Goal: Find specific page/section: Find specific page/section

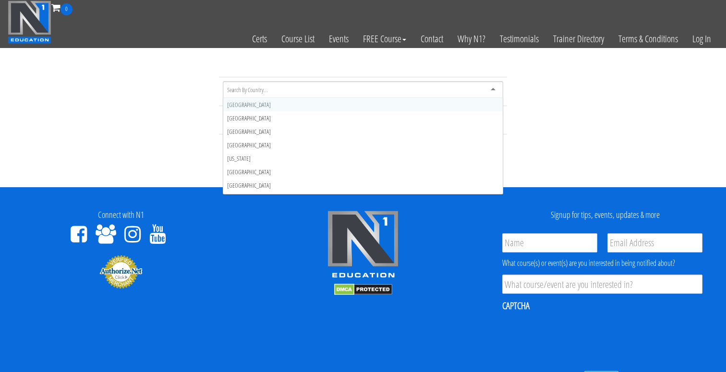
click at [381, 83] on div at bounding box center [363, 89] width 280 height 17
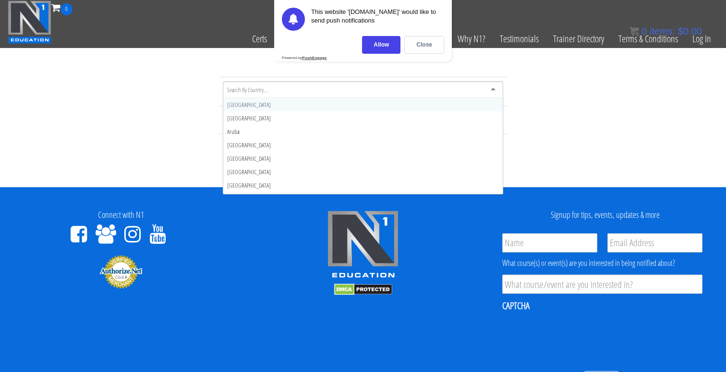
scroll to position [138, 0]
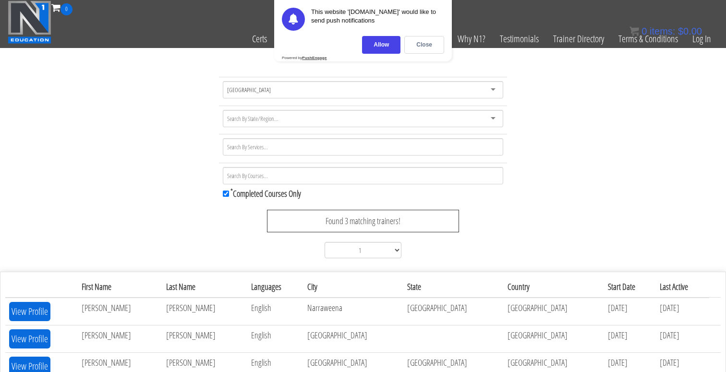
click at [316, 123] on div at bounding box center [363, 118] width 280 height 17
type input "queen"
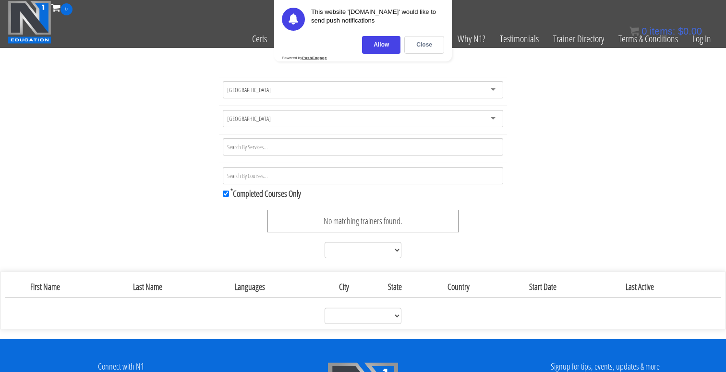
click at [284, 151] on div at bounding box center [363, 146] width 280 height 17
click at [164, 156] on div "Australia Australia Afghanistan Åland Islands Albania Algeria American Samoa An…" at bounding box center [363, 169] width 726 height 185
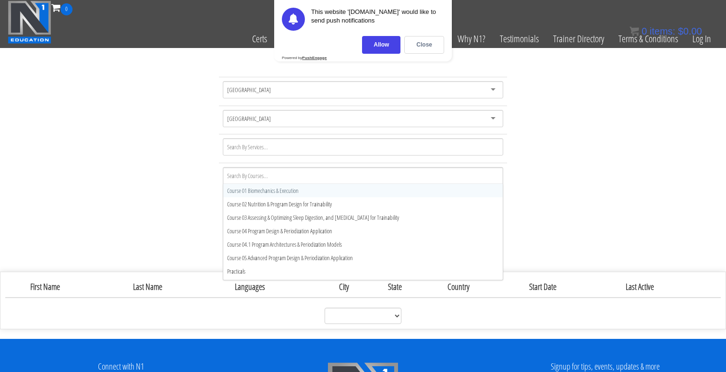
click at [254, 175] on input "select-multiple" at bounding box center [248, 175] width 42 height 9
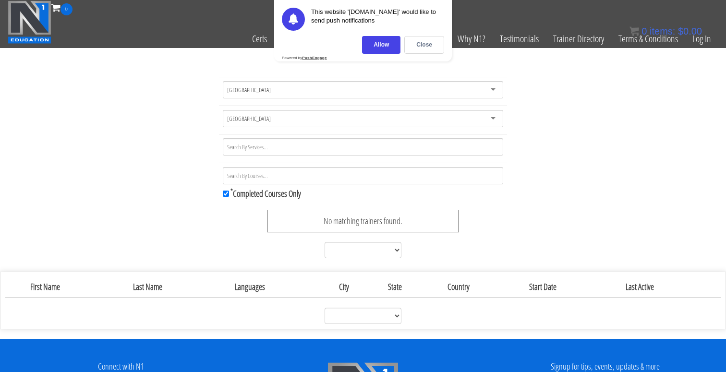
click at [622, 155] on div "Australia Australia Afghanistan Åland Islands Albania Algeria American Samoa An…" at bounding box center [363, 169] width 726 height 185
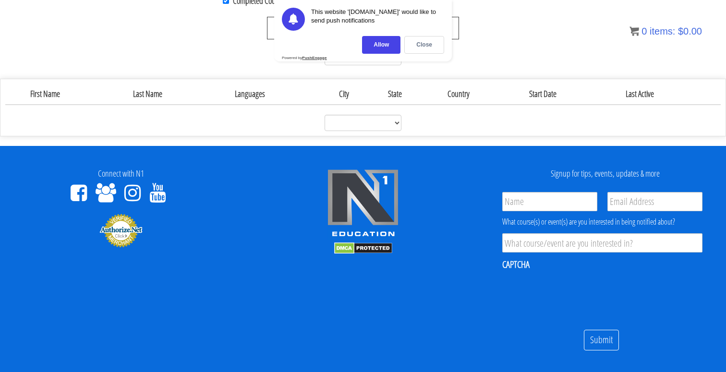
scroll to position [195, 0]
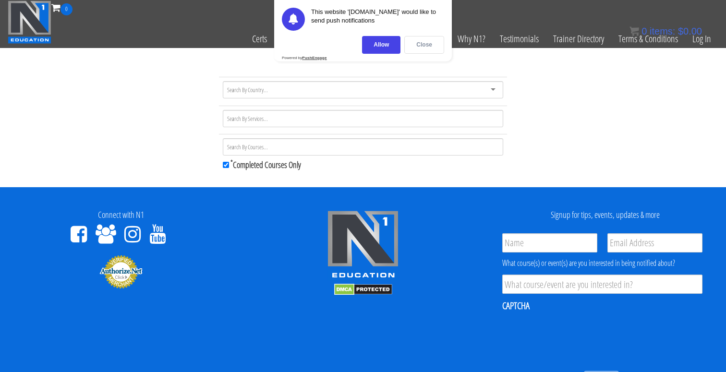
click at [424, 45] on div "Close" at bounding box center [424, 45] width 40 height 18
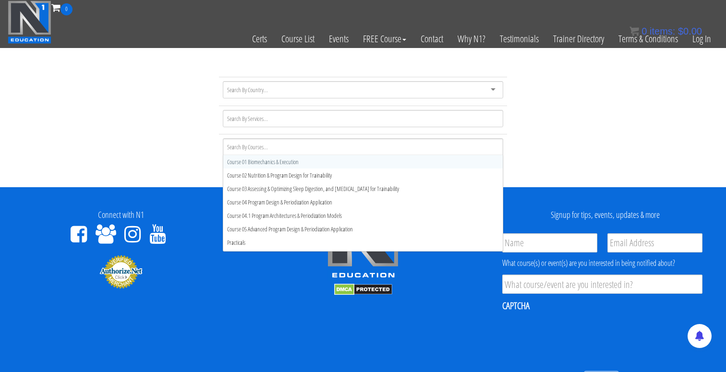
click at [376, 155] on div "Course 01 Biomechanics & Execution Course 02 Nutrition & Program Design for Tra…" at bounding box center [363, 148] width 280 height 21
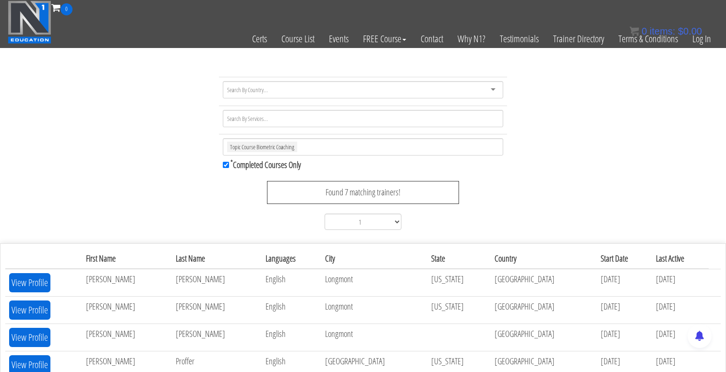
click at [143, 192] on div "Topic Course Biometric Coaching Topic Course Biometric Coaching Course 01 Biome…" at bounding box center [363, 155] width 726 height 157
click at [289, 90] on div at bounding box center [363, 89] width 280 height 17
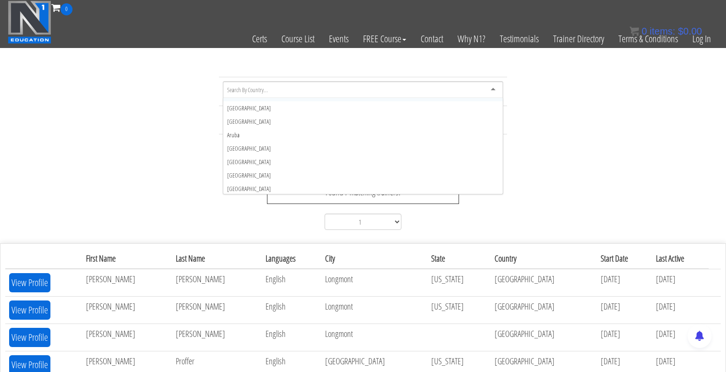
scroll to position [137, 0]
